Goal: Task Accomplishment & Management: Manage account settings

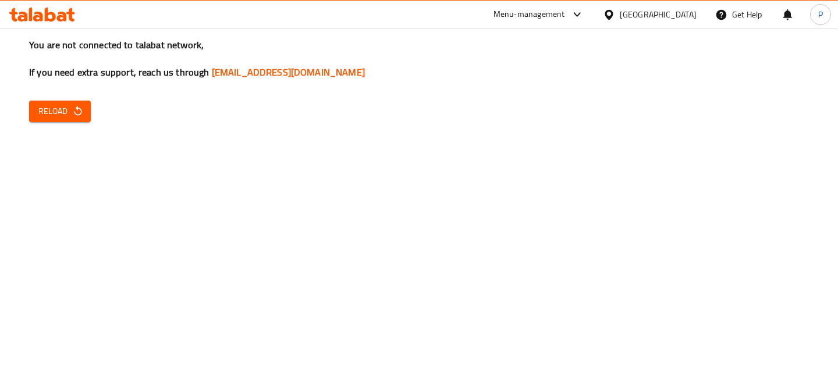
click at [563, 22] on div "Menu-management" at bounding box center [538, 15] width 109 height 28
click at [548, 12] on div "Menu-management" at bounding box center [529, 15] width 72 height 14
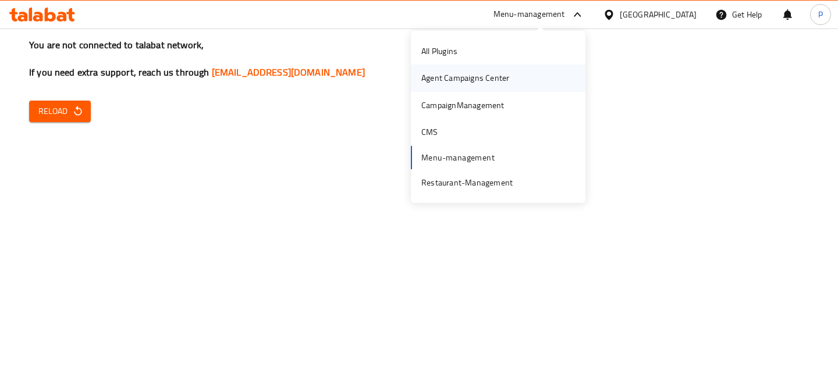
click at [505, 77] on div "Agent Campaigns Center" at bounding box center [465, 78] width 88 height 13
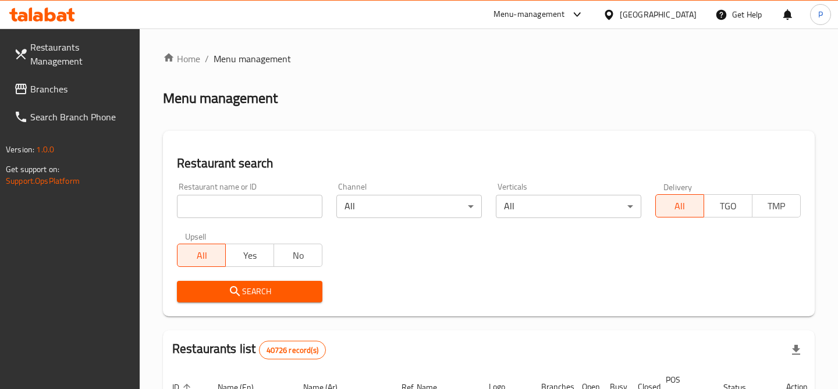
click at [268, 211] on input "search" at bounding box center [249, 206] width 145 height 23
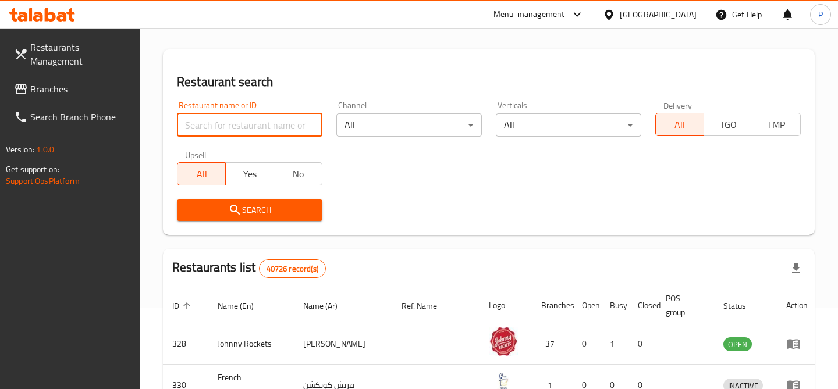
scroll to position [37, 0]
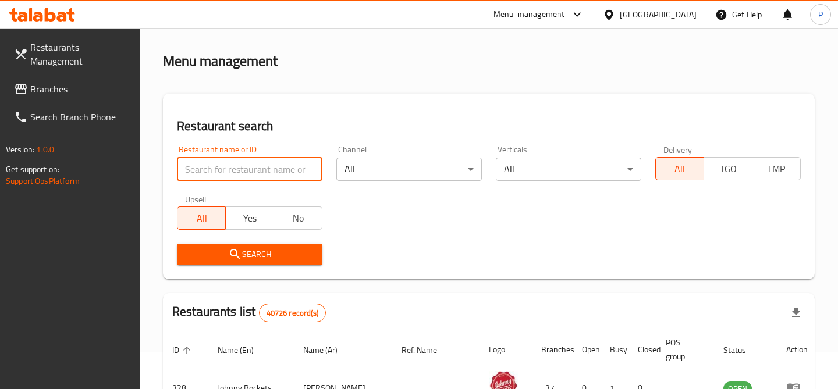
click at [268, 166] on input "search" at bounding box center [249, 169] width 145 height 23
paste input "771774"
type input "771774"
click button "Search" at bounding box center [249, 255] width 145 height 22
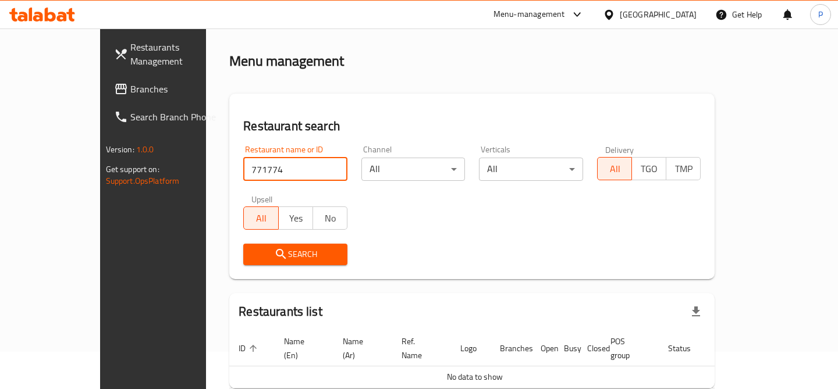
click at [130, 91] on span "Branches" at bounding box center [180, 89] width 100 height 14
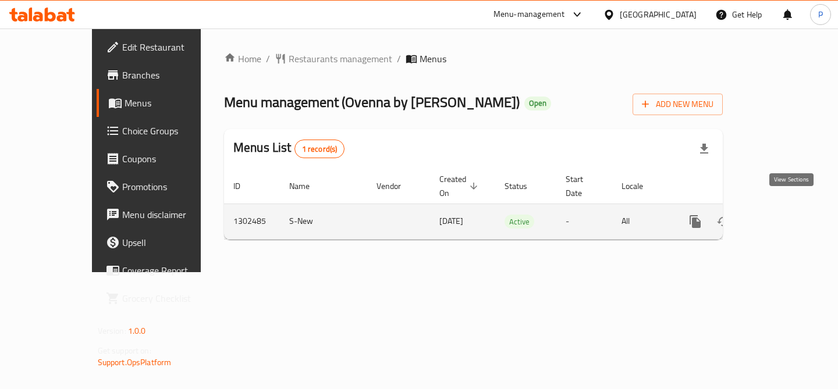
click at [784, 216] on icon "enhanced table" at bounding box center [779, 221] width 10 height 10
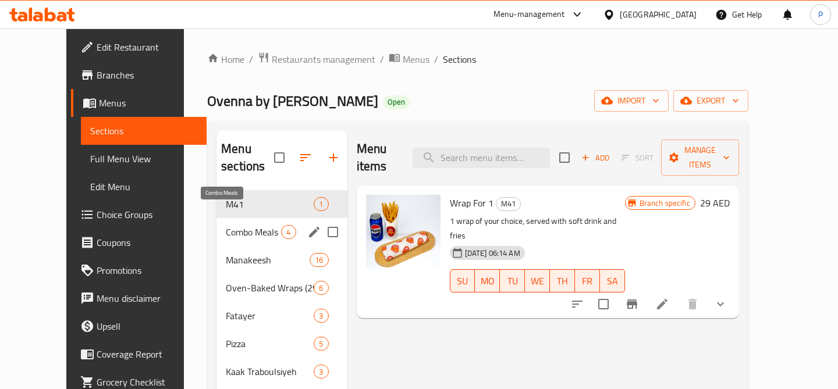
click at [226, 225] on span "Combo Meals" at bounding box center [253, 232] width 55 height 14
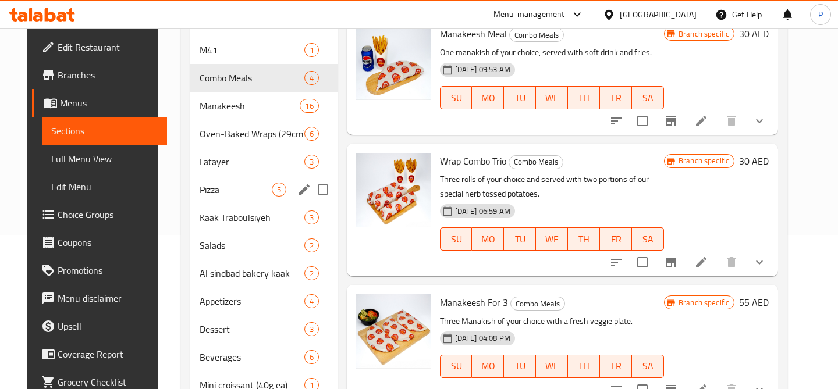
scroll to position [147, 0]
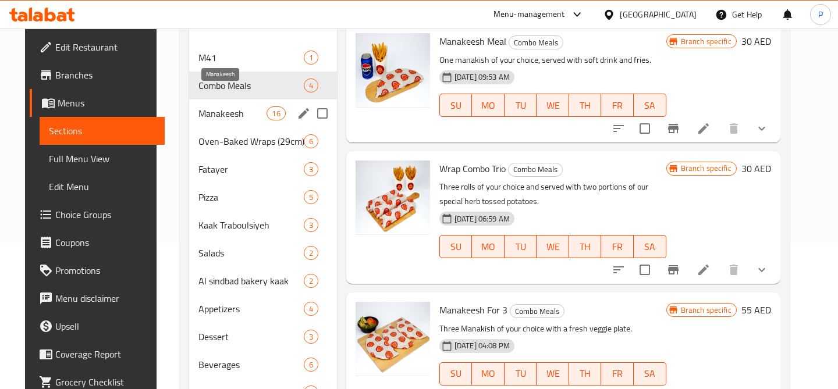
click at [238, 106] on span "Manakeesh" at bounding box center [232, 113] width 69 height 14
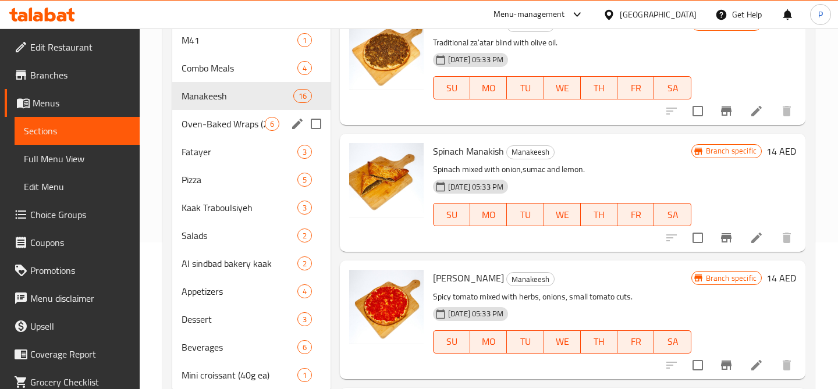
scroll to position [184, 0]
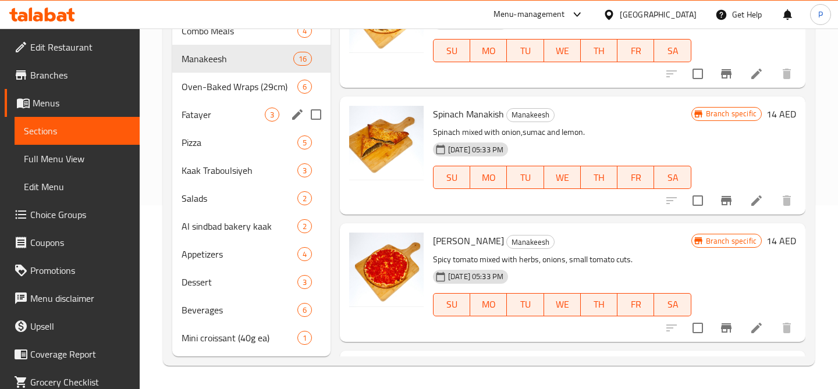
click at [233, 106] on div "Fatayer 3" at bounding box center [251, 115] width 158 height 28
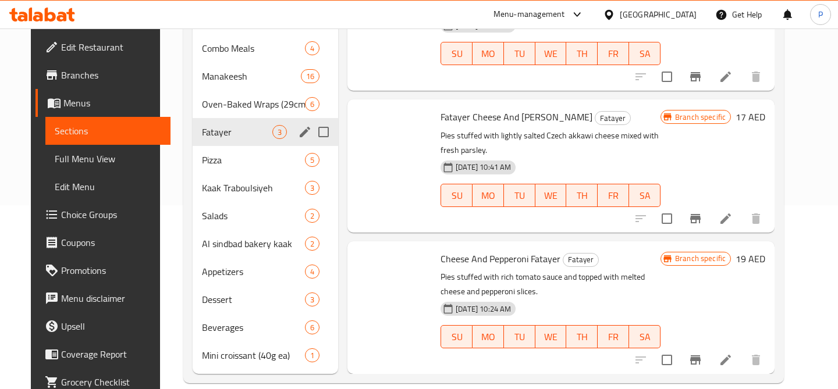
scroll to position [29, 0]
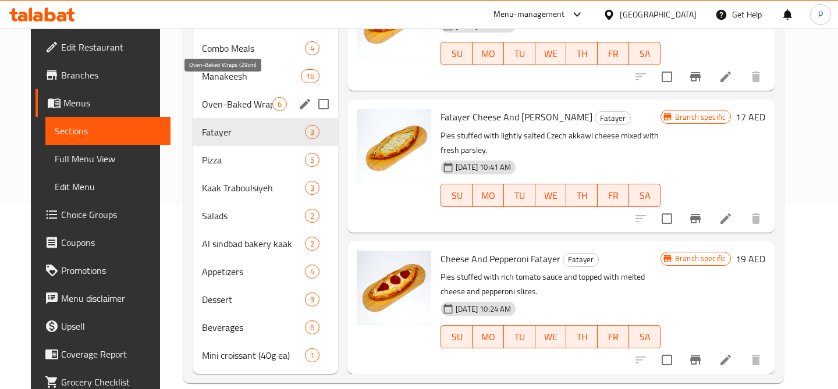
click at [236, 97] on span "Oven-Baked Wraps (29cm)" at bounding box center [237, 104] width 70 height 14
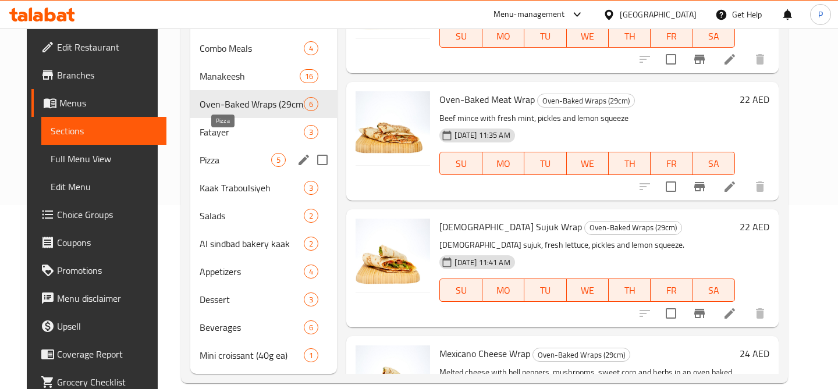
click at [233, 153] on span "Pizza" at bounding box center [235, 160] width 72 height 14
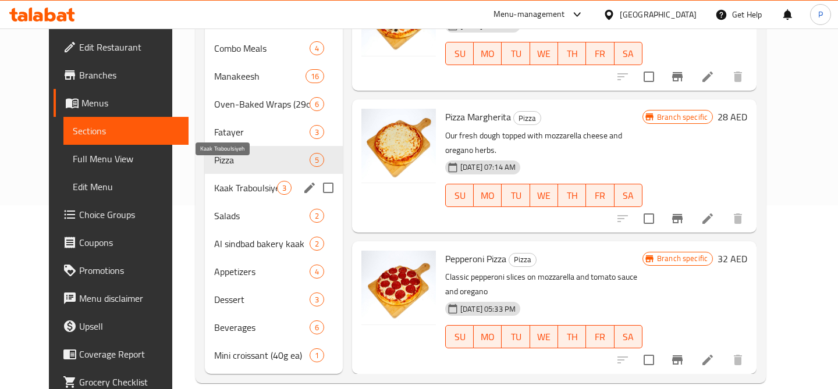
click at [231, 181] on span "Kaak Traboulsiyeh" at bounding box center [245, 188] width 63 height 14
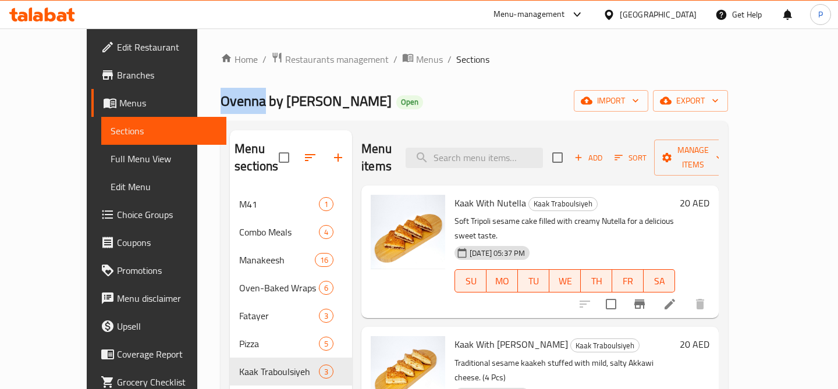
drag, startPoint x: 159, startPoint y: 100, endPoint x: 205, endPoint y: 104, distance: 45.5
click at [205, 104] on div "Home / Restaurants management / Menus / Sections Ovenna by Sindbad bakery Open …" at bounding box center [474, 309] width 554 height 562
copy span "Ovenna"
